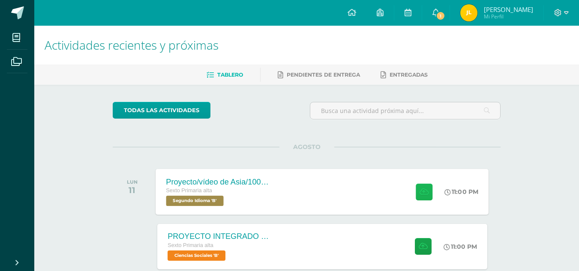
click at [423, 194] on icon at bounding box center [424, 191] width 9 height 7
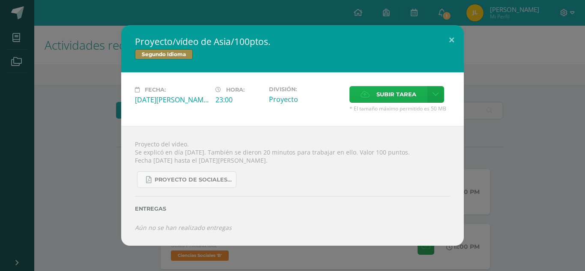
click at [385, 100] on span "Subir tarea" at bounding box center [397, 95] width 40 height 16
click at [0, 0] on input "Subir tarea" at bounding box center [0, 0] width 0 height 0
click at [360, 99] on label "Subir tarea" at bounding box center [389, 94] width 78 height 17
click at [0, 0] on input "Subir tarea" at bounding box center [0, 0] width 0 height 0
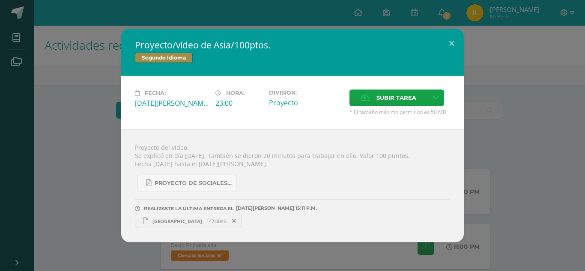
click at [207, 221] on span "147.00KB" at bounding box center [217, 221] width 20 height 6
click at [232, 222] on icon at bounding box center [234, 221] width 4 height 6
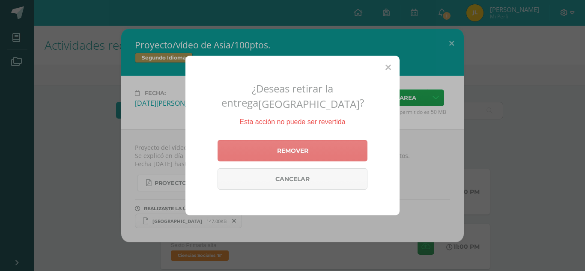
click at [320, 147] on link "Remover" at bounding box center [293, 150] width 150 height 21
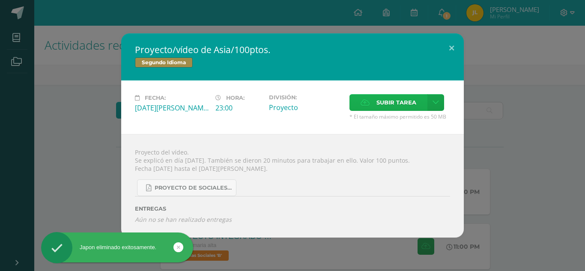
click at [379, 101] on span "Subir tarea" at bounding box center [397, 103] width 40 height 16
click at [0, 0] on input "Subir tarea" at bounding box center [0, 0] width 0 height 0
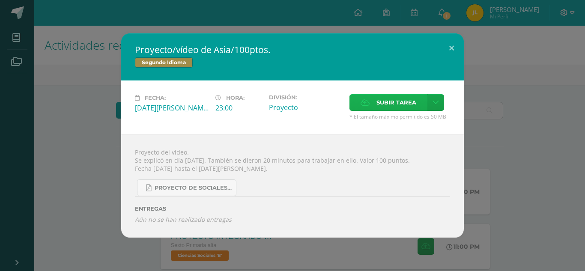
click at [366, 105] on icon at bounding box center [365, 103] width 9 height 6
click at [0, 0] on input "Subir tarea" at bounding box center [0, 0] width 0 height 0
click at [437, 54] on h2 "Proyecto/vídeo de Asia/100ptos." at bounding box center [292, 50] width 315 height 12
